Goal: Navigation & Orientation: Find specific page/section

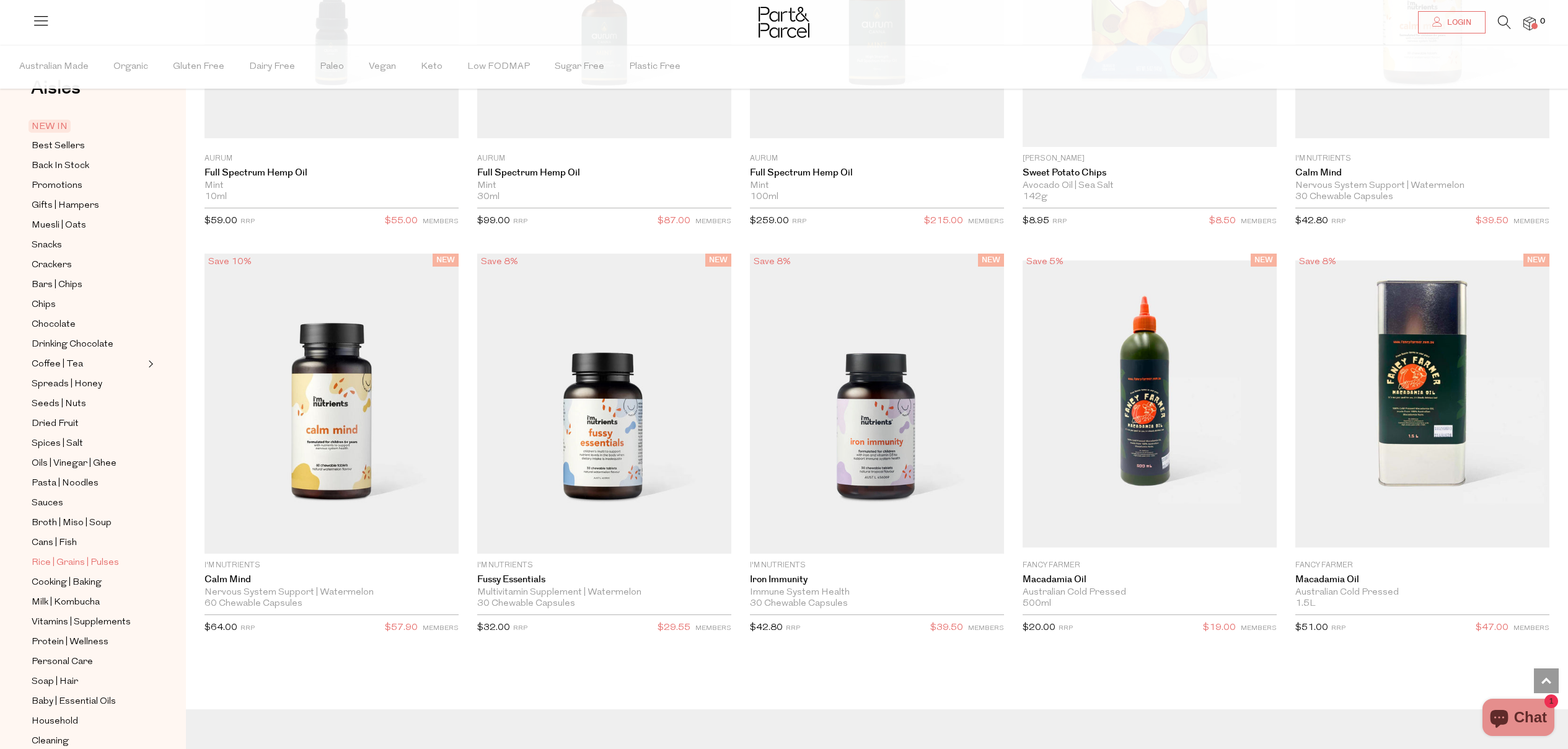
scroll to position [134, 0]
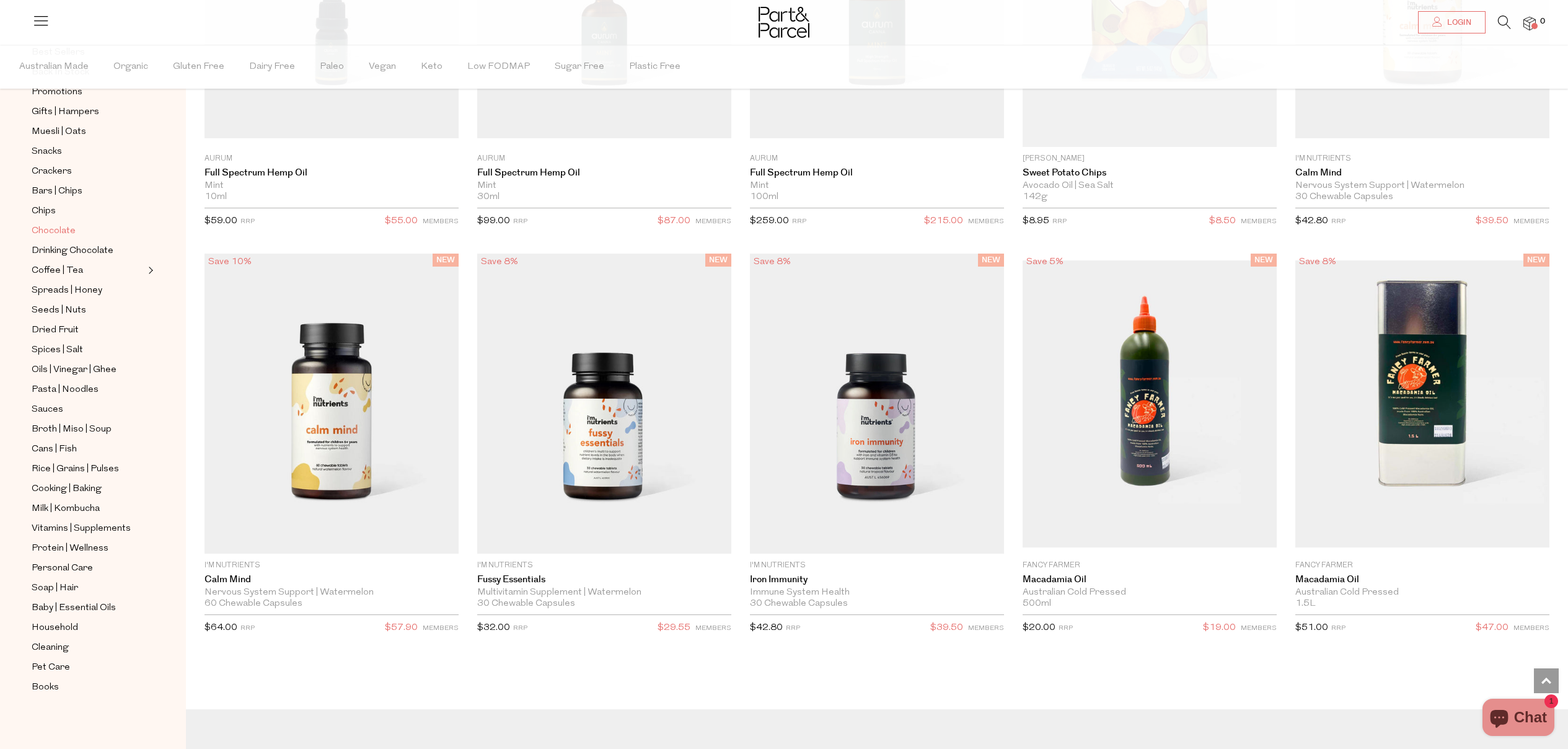
click at [65, 232] on span "Chocolate" at bounding box center [53, 232] width 44 height 15
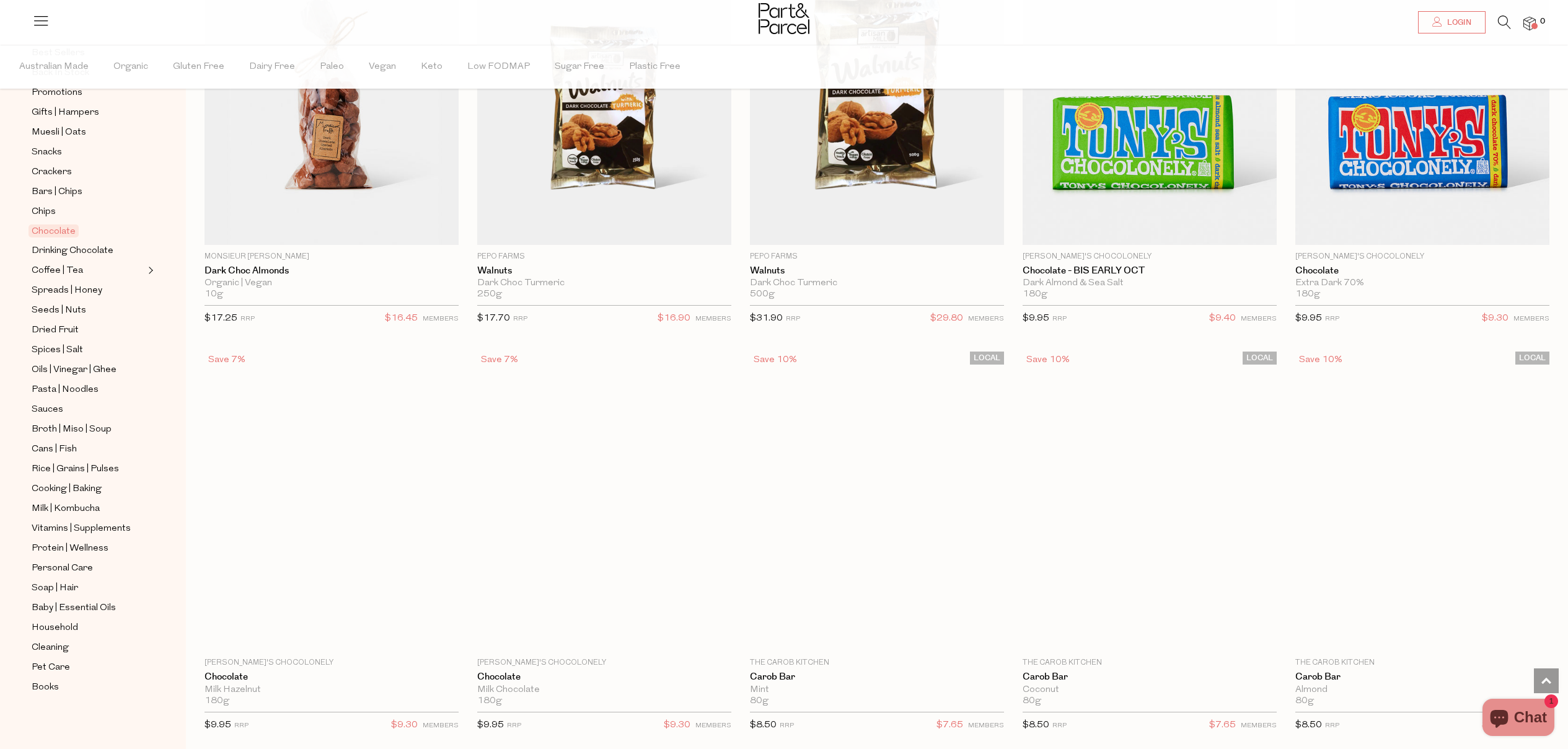
scroll to position [3118, 0]
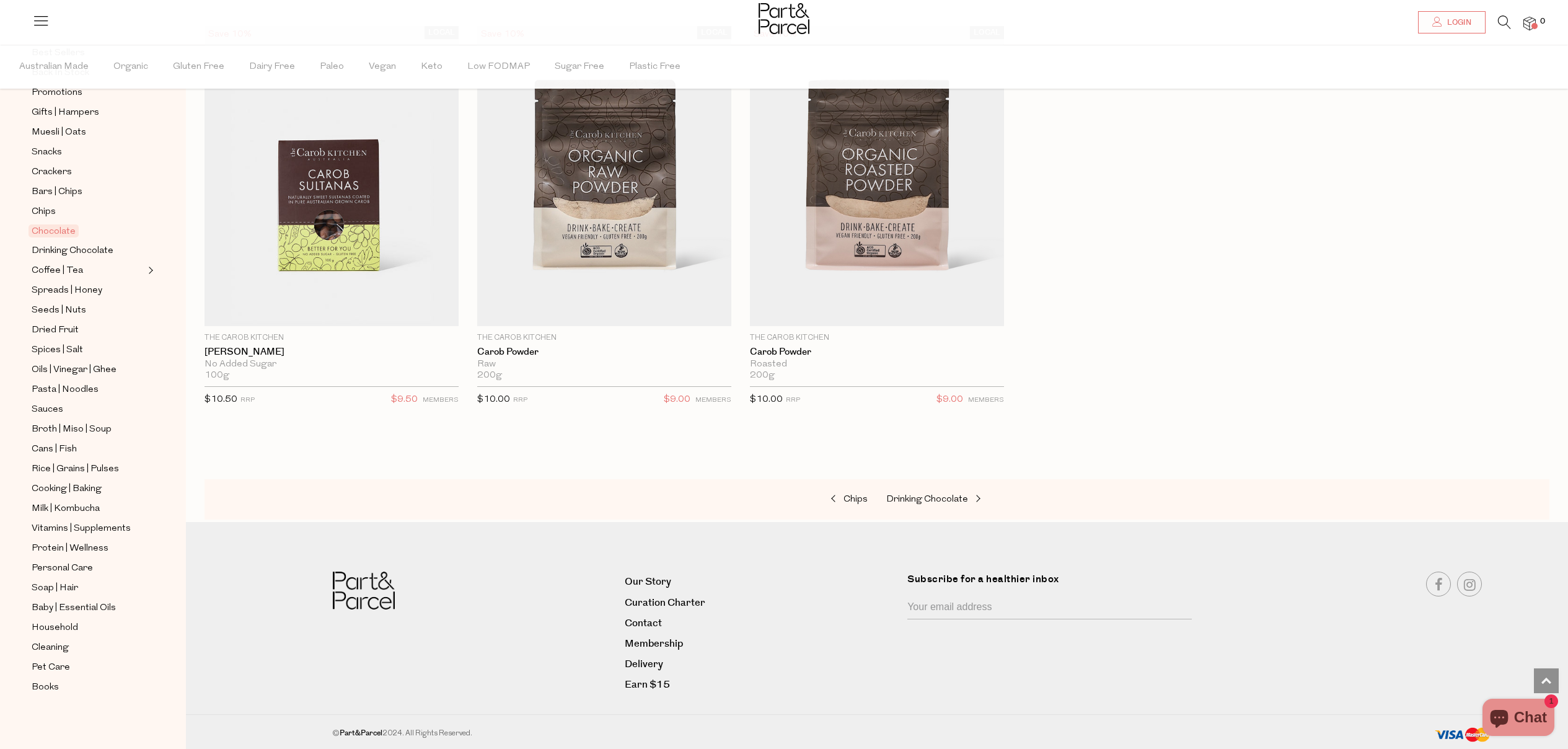
scroll to position [4658, 0]
click at [638, 583] on link "Our Story" at bounding box center [761, 584] width 273 height 17
